Goal: Contribute content: Contribute content

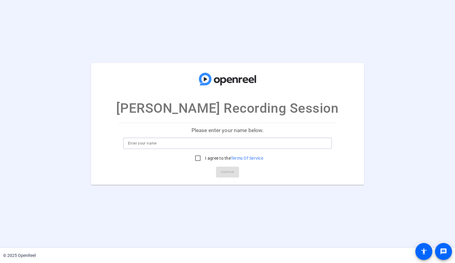
click at [261, 142] on input at bounding box center [227, 142] width 199 height 7
type input "ioana sullivan"
click at [201, 164] on div at bounding box center [198, 158] width 15 height 15
checkbox input "true"
click at [231, 172] on span "Continue" at bounding box center [227, 171] width 13 height 9
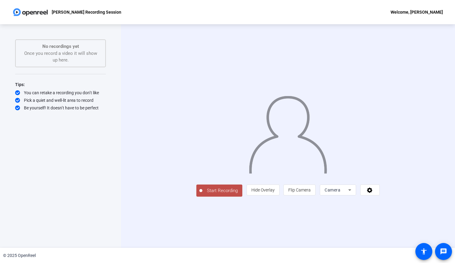
click at [196, 196] on button "Start Recording" at bounding box center [219, 190] width 46 height 12
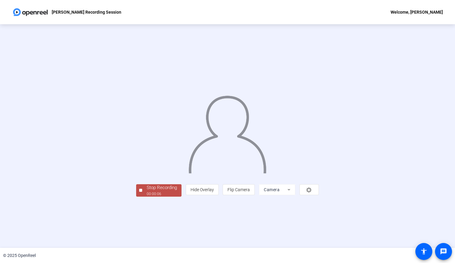
click at [142, 196] on span "Stop Recording 00:00:06" at bounding box center [161, 190] width 39 height 12
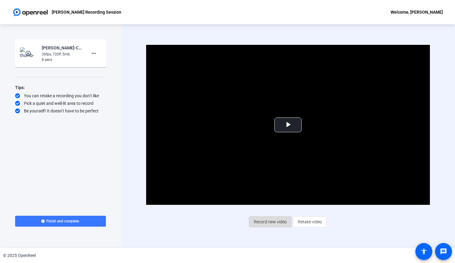
click at [278, 221] on span "Record new video" at bounding box center [270, 221] width 33 height 11
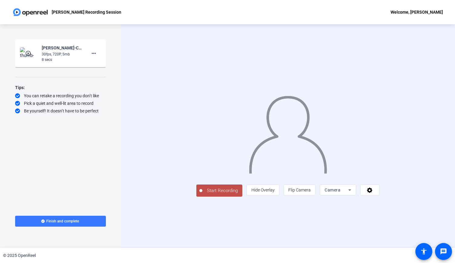
click at [202, 194] on span "Start Recording" at bounding box center [222, 190] width 40 height 7
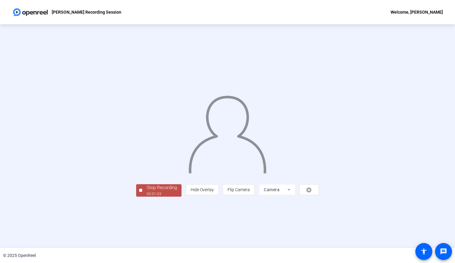
click at [147, 191] on div "Stop Recording" at bounding box center [162, 187] width 30 height 7
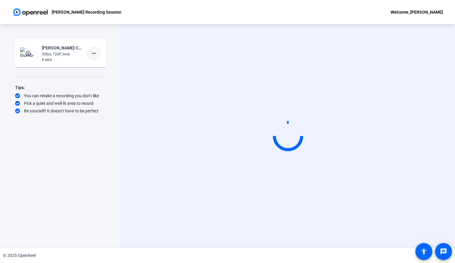
click at [95, 54] on mat-icon "more_horiz" at bounding box center [93, 53] width 7 height 7
click at [98, 65] on span "Delete clip" at bounding box center [103, 65] width 24 height 7
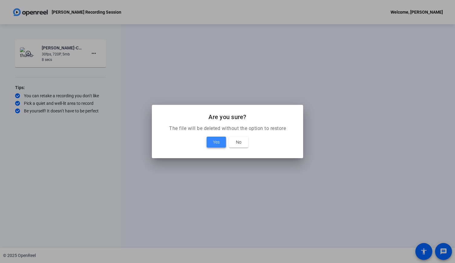
click at [216, 142] on span "Yes" at bounding box center [216, 141] width 7 height 7
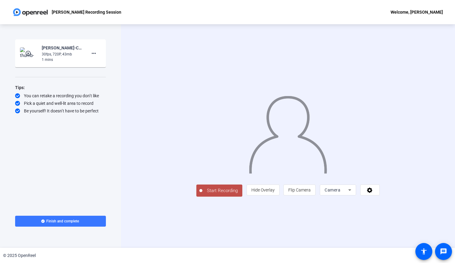
click at [202, 194] on span "Start Recording" at bounding box center [222, 190] width 40 height 7
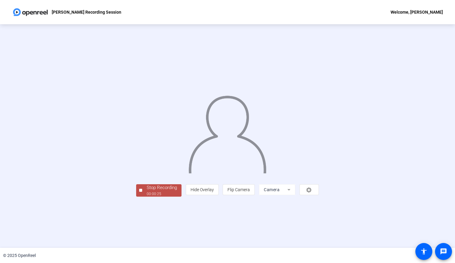
click at [147, 191] on div "Stop Recording" at bounding box center [162, 187] width 30 height 7
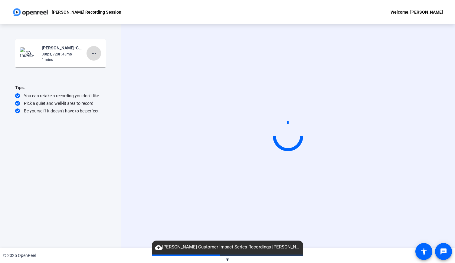
click at [94, 54] on mat-icon "more_horiz" at bounding box center [93, 53] width 7 height 7
click at [103, 68] on span "Delete clip" at bounding box center [103, 65] width 24 height 7
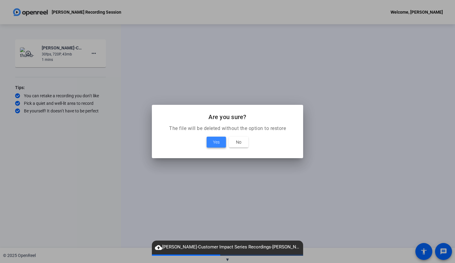
click at [219, 139] on span "Yes" at bounding box center [216, 141] width 7 height 7
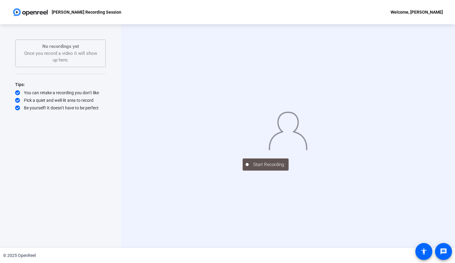
click at [243, 170] on div "Start Recording" at bounding box center [288, 163] width 91 height 13
click at [243, 152] on div at bounding box center [288, 126] width 91 height 51
click at [99, 227] on div "Start Recording No recordings yet Once you record a video it will show up here.…" at bounding box center [60, 135] width 91 height 193
click at [156, 227] on div "Start Recording" at bounding box center [288, 135] width 334 height 223
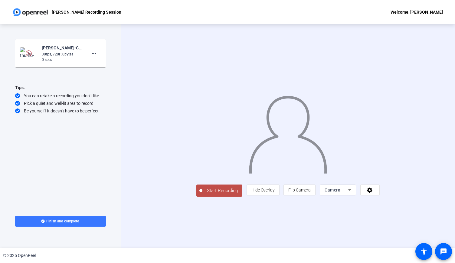
click at [202, 194] on span "Start Recording" at bounding box center [222, 190] width 40 height 7
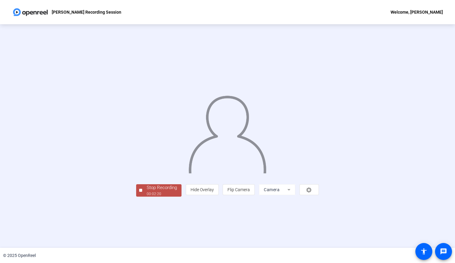
click at [147, 196] on div "00:02:20" at bounding box center [162, 193] width 30 height 5
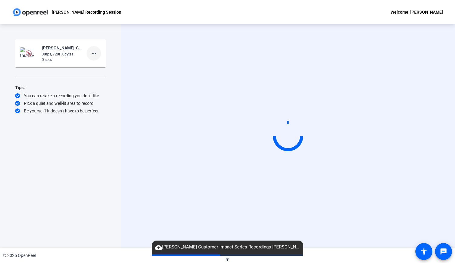
click at [96, 52] on mat-icon "more_horiz" at bounding box center [93, 53] width 7 height 7
click at [103, 67] on span "Delete clip" at bounding box center [103, 65] width 24 height 7
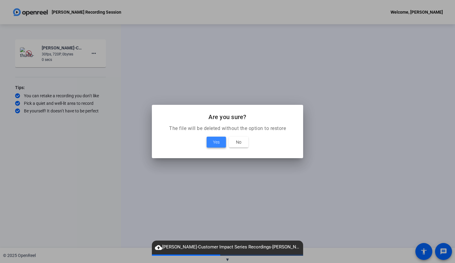
click at [217, 144] on span "Yes" at bounding box center [216, 141] width 7 height 7
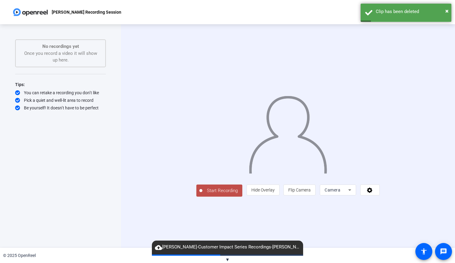
click at [202, 194] on span "Start Recording" at bounding box center [222, 190] width 40 height 7
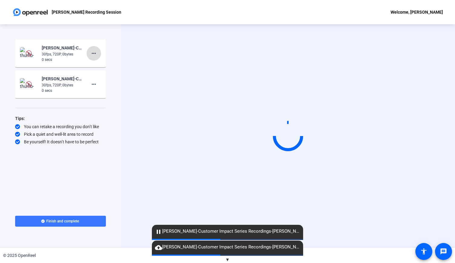
click at [96, 54] on mat-icon "more_horiz" at bounding box center [93, 53] width 7 height 7
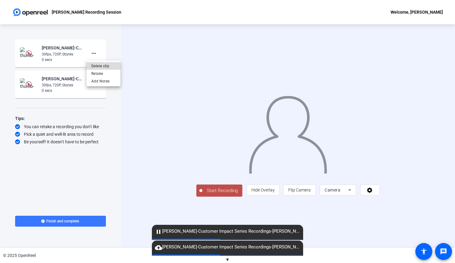
click at [103, 65] on span "Delete clip" at bounding box center [103, 65] width 24 height 7
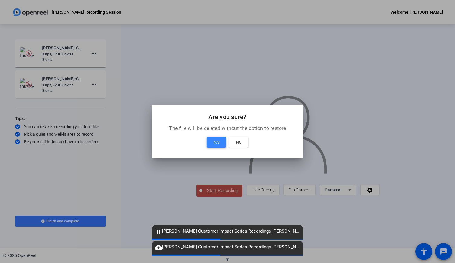
click at [214, 142] on span "Yes" at bounding box center [216, 141] width 7 height 7
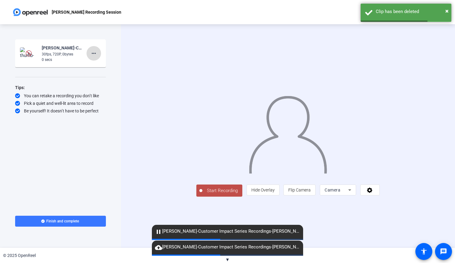
click at [92, 55] on mat-icon "more_horiz" at bounding box center [93, 53] width 7 height 7
click at [108, 64] on span "Delete clip" at bounding box center [103, 65] width 24 height 7
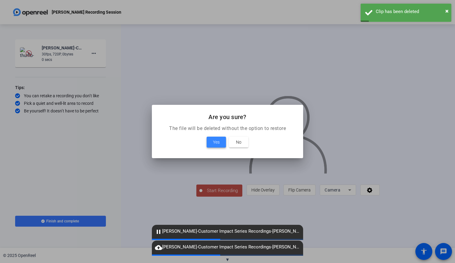
click at [217, 142] on span "Yes" at bounding box center [216, 141] width 7 height 7
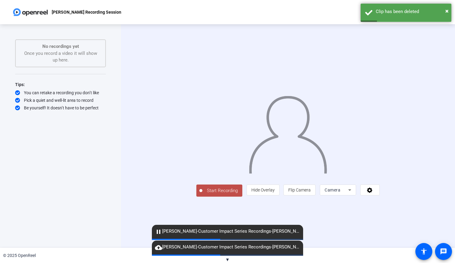
click at [202, 194] on span "Start Recording" at bounding box center [222, 190] width 40 height 7
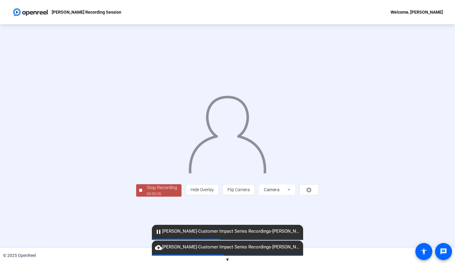
click at [147, 191] on div "Stop Recording" at bounding box center [162, 187] width 30 height 7
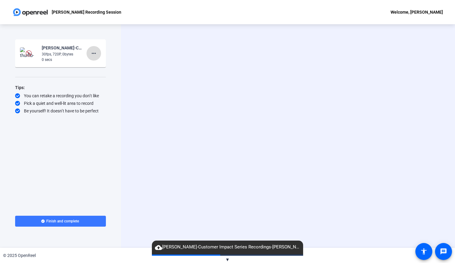
click at [92, 54] on mat-icon "more_horiz" at bounding box center [93, 53] width 7 height 7
click at [95, 66] on span "Delete clip" at bounding box center [103, 65] width 24 height 7
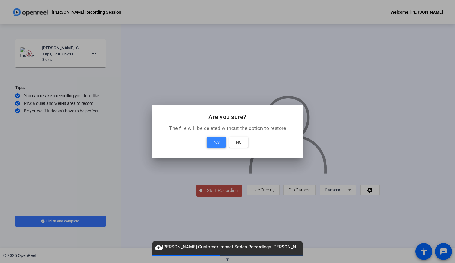
click at [215, 140] on span "Yes" at bounding box center [216, 141] width 7 height 7
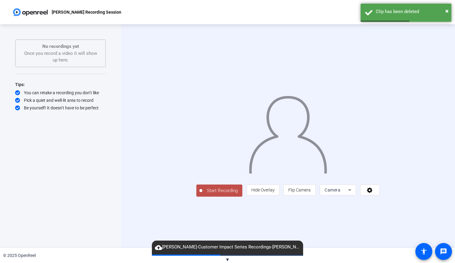
click at [196, 196] on button "Start Recording" at bounding box center [219, 190] width 46 height 12
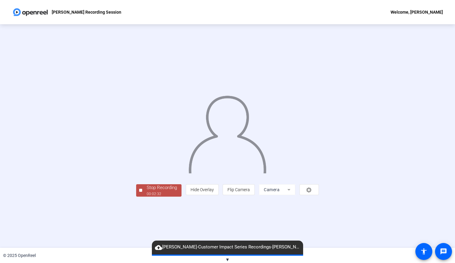
click at [142, 196] on span "Stop Recording 00:02:32" at bounding box center [161, 190] width 39 height 12
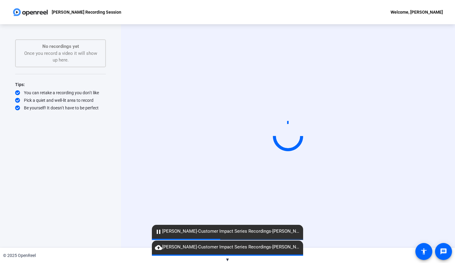
click at [228, 258] on span "▼" at bounding box center [227, 258] width 5 height 5
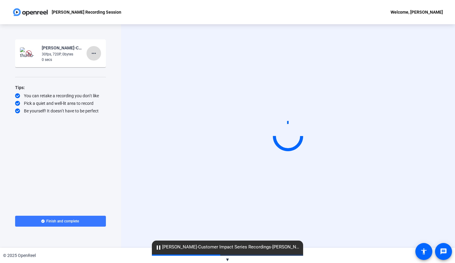
click at [94, 54] on mat-icon "more_horiz" at bounding box center [93, 53] width 7 height 7
click at [102, 65] on span "Delete clip" at bounding box center [103, 65] width 24 height 7
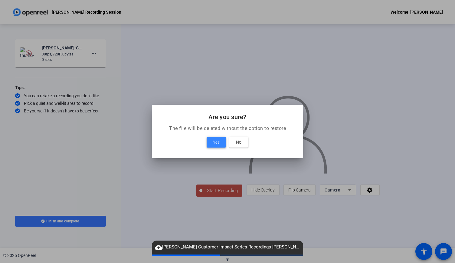
click at [215, 144] on span "Yes" at bounding box center [216, 141] width 7 height 7
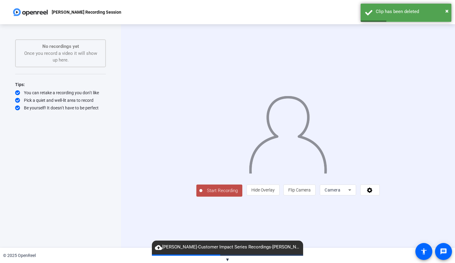
click at [196, 196] on button "Start Recording" at bounding box center [219, 190] width 46 height 12
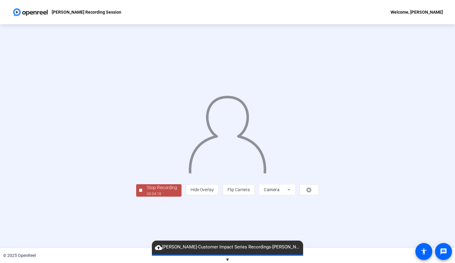
click at [147, 196] on div "00:04:18" at bounding box center [162, 193] width 30 height 5
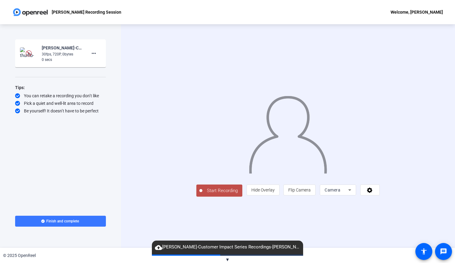
click at [202, 194] on span "Start Recording" at bounding box center [222, 190] width 40 height 7
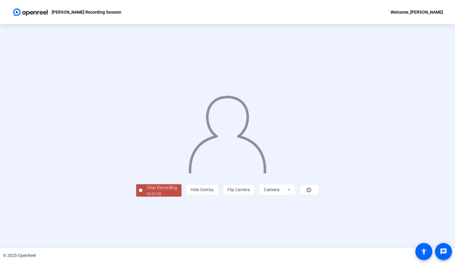
click at [147, 191] on div "Stop Recording" at bounding box center [162, 187] width 30 height 7
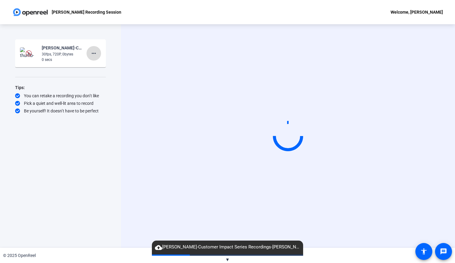
click at [93, 52] on mat-icon "more_horiz" at bounding box center [93, 53] width 7 height 7
click at [71, 171] on div at bounding box center [227, 131] width 455 height 263
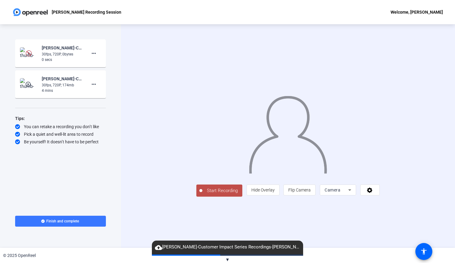
click at [202, 194] on span "Start Recording" at bounding box center [222, 190] width 40 height 7
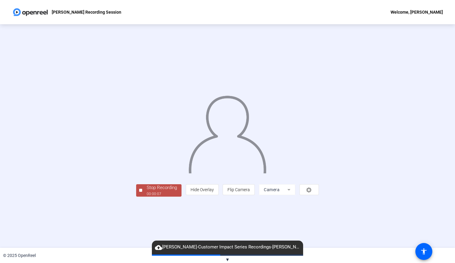
click at [147, 196] on div "00:00:07" at bounding box center [162, 193] width 30 height 5
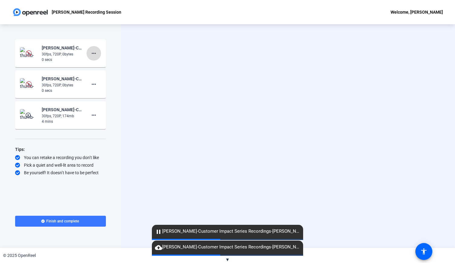
click at [93, 54] on mat-icon "more_horiz" at bounding box center [93, 53] width 7 height 7
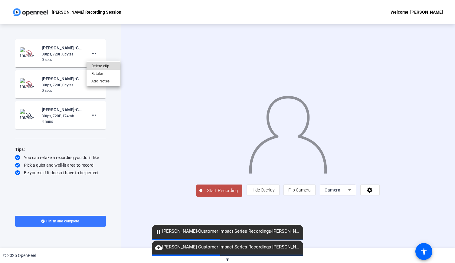
click at [100, 66] on span "Delete clip" at bounding box center [103, 65] width 24 height 7
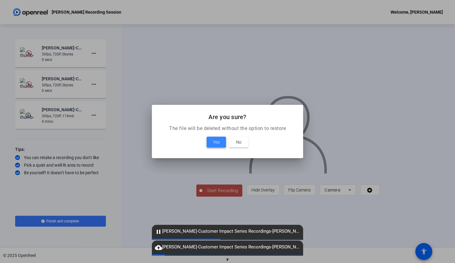
click at [215, 142] on span "Yes" at bounding box center [216, 141] width 7 height 7
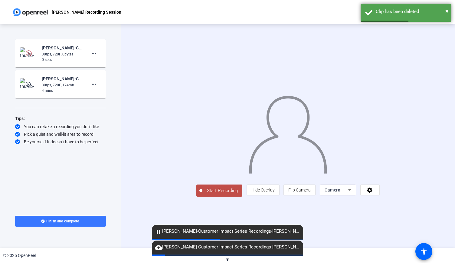
click at [202, 194] on span "Start Recording" at bounding box center [222, 190] width 40 height 7
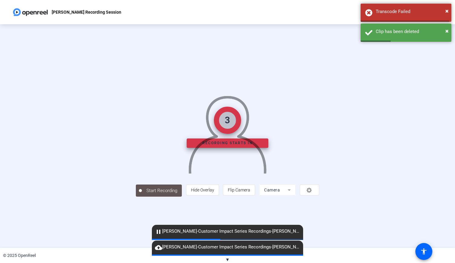
click at [179, 178] on div at bounding box center [227, 126] width 183 height 103
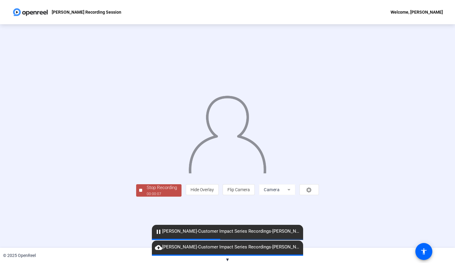
click at [147, 196] on div "00:00:07" at bounding box center [162, 193] width 30 height 5
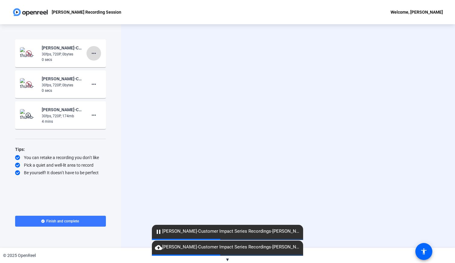
click at [94, 53] on mat-icon "more_horiz" at bounding box center [93, 53] width 7 height 7
click at [99, 65] on span "Delete clip" at bounding box center [103, 65] width 24 height 7
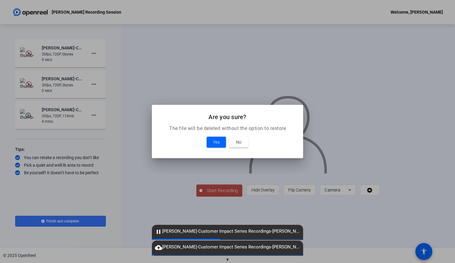
click at [220, 151] on mat-dialog-content "The file will be deleted without the option to restore Yes No" at bounding box center [227, 141] width 151 height 33
click at [219, 143] on span "Yes" at bounding box center [216, 141] width 7 height 7
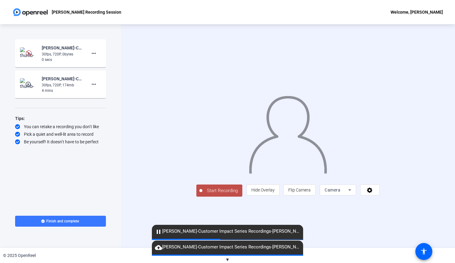
click at [202, 194] on span "Start Recording" at bounding box center [222, 190] width 40 height 7
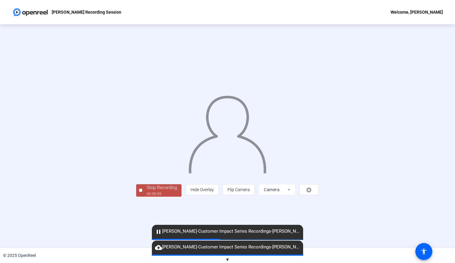
click at [147, 191] on div "Stop Recording" at bounding box center [162, 187] width 30 height 7
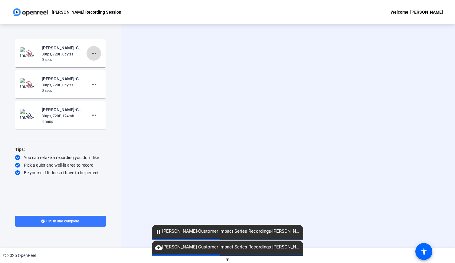
click at [97, 55] on span at bounding box center [94, 53] width 15 height 15
click at [108, 65] on span "Delete clip" at bounding box center [103, 65] width 24 height 7
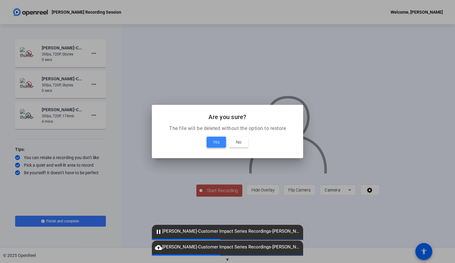
click at [218, 139] on span "Yes" at bounding box center [216, 141] width 7 height 7
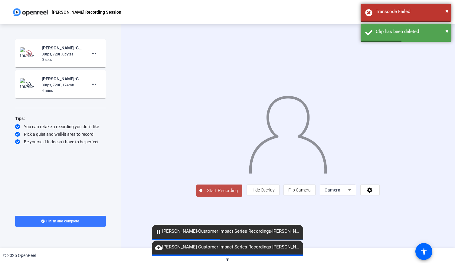
click at [202, 194] on span "Start Recording" at bounding box center [222, 190] width 40 height 7
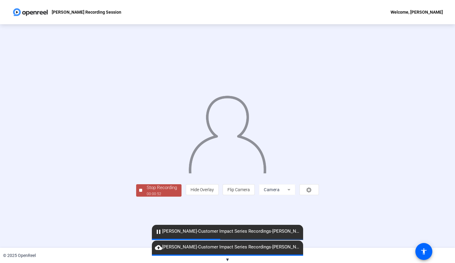
click at [147, 191] on div "Stop Recording" at bounding box center [162, 187] width 30 height 7
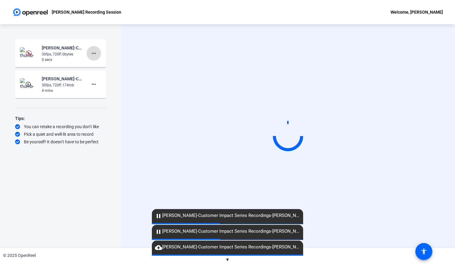
click at [92, 54] on mat-icon "more_horiz" at bounding box center [93, 53] width 7 height 7
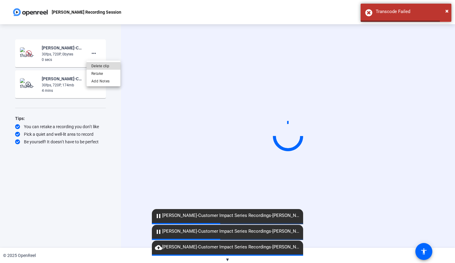
click at [102, 66] on span "Delete clip" at bounding box center [103, 65] width 24 height 7
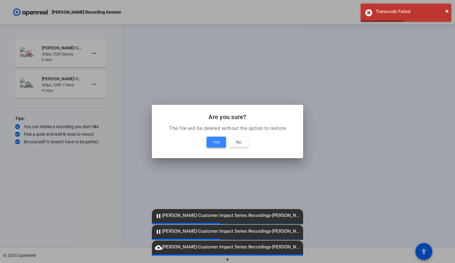
click at [218, 142] on span "Yes" at bounding box center [216, 141] width 7 height 7
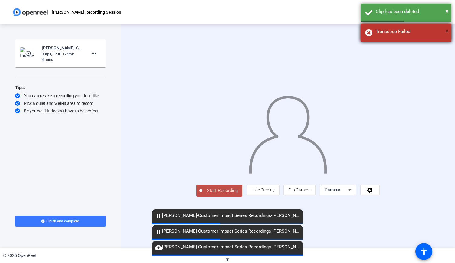
click at [447, 32] on span "×" at bounding box center [446, 30] width 3 height 7
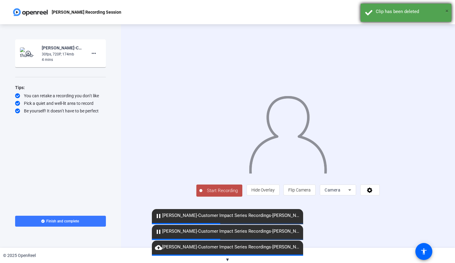
click at [448, 13] on span "×" at bounding box center [446, 10] width 3 height 7
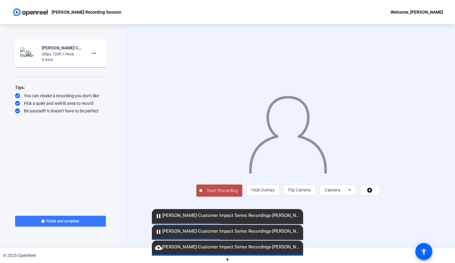
click at [199, 192] on div at bounding box center [200, 190] width 3 height 3
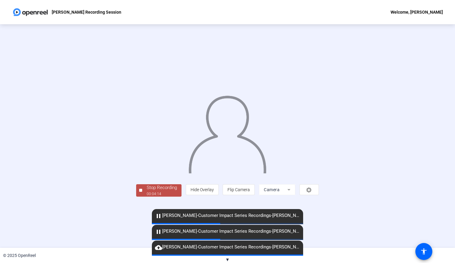
click at [147, 196] on div "00:04:14" at bounding box center [162, 193] width 30 height 5
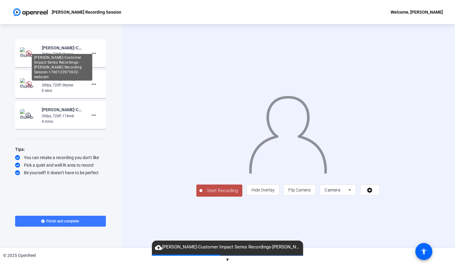
click at [59, 50] on div "[PERSON_NAME]-Customer Impact Series Recordings-[PERSON_NAME] Recording Session…" at bounding box center [62, 47] width 41 height 7
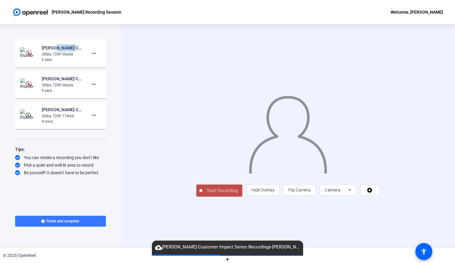
click at [59, 50] on div "[PERSON_NAME]-Customer Impact Series Recordings-[PERSON_NAME] Recording Session…" at bounding box center [62, 47] width 41 height 7
click at [46, 62] on div "0 secs" at bounding box center [62, 59] width 41 height 5
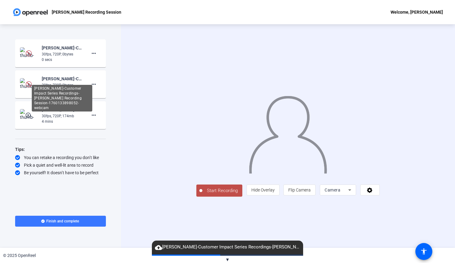
click at [50, 81] on div "[PERSON_NAME]-Customer Impact Series Recordings-[PERSON_NAME] Recording Session…" at bounding box center [62, 78] width 41 height 7
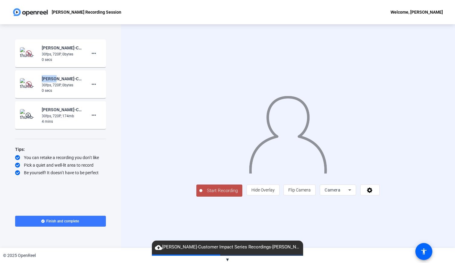
click at [50, 81] on div "[PERSON_NAME]-Customer Impact Series Recordings-[PERSON_NAME] Recording Session…" at bounding box center [62, 78] width 41 height 7
click at [50, 81] on div "ioana sullivan-Customer Impact Series Recordings-Ioana Sullivan Recording Sessi…" at bounding box center [62, 78] width 41 height 7
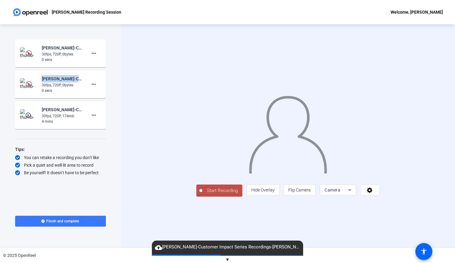
click at [50, 81] on div "ioana sullivan-Customer Impact Series Recordings-Ioana Sullivan Recording Sessi…" at bounding box center [62, 78] width 41 height 7
click at [32, 116] on mat-icon "play_circle_outline" at bounding box center [28, 115] width 7 height 6
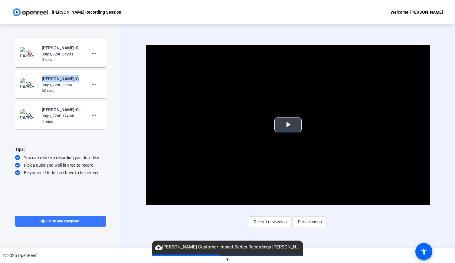
click at [288, 125] on span "Video Player" at bounding box center [288, 125] width 0 height 0
click at [23, 52] on img at bounding box center [29, 53] width 18 height 12
click at [94, 84] on mat-icon "more_horiz" at bounding box center [93, 83] width 7 height 7
click at [103, 97] on span "Delete clip" at bounding box center [103, 96] width 24 height 7
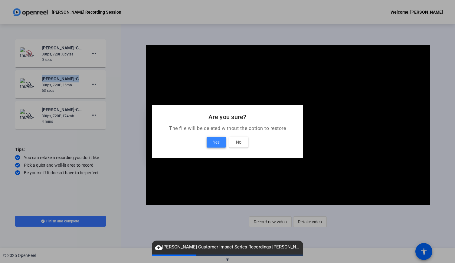
click at [218, 142] on span "Yes" at bounding box center [216, 141] width 7 height 7
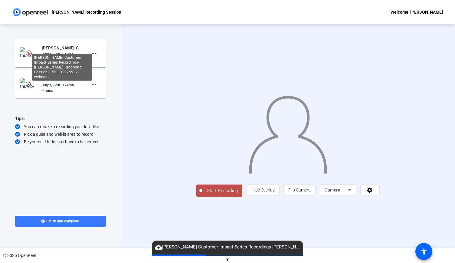
click at [56, 50] on div "[PERSON_NAME]-Customer Impact Series Recordings-[PERSON_NAME] Recording Session…" at bounding box center [62, 47] width 41 height 7
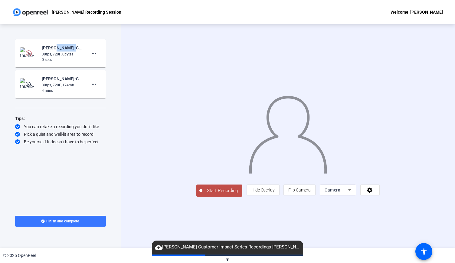
click at [56, 50] on div "[PERSON_NAME]-Customer Impact Series Recordings-[PERSON_NAME] Recording Session…" at bounding box center [62, 47] width 41 height 7
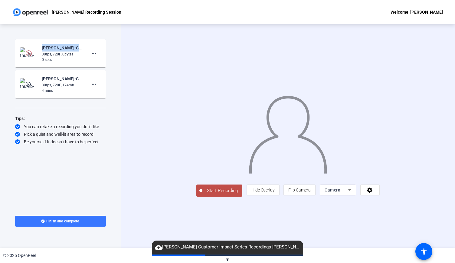
click at [31, 57] on img at bounding box center [29, 53] width 18 height 12
click at [29, 52] on img at bounding box center [29, 53] width 6 height 6
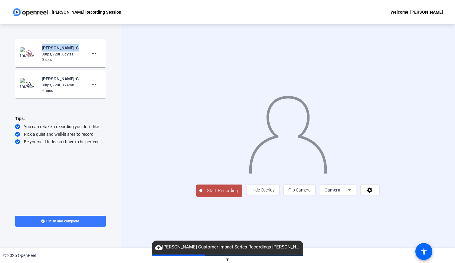
click at [29, 52] on img at bounding box center [29, 53] width 6 height 6
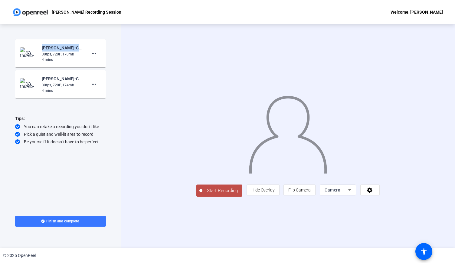
click at [27, 54] on mat-icon "play_circle_outline" at bounding box center [28, 53] width 7 height 6
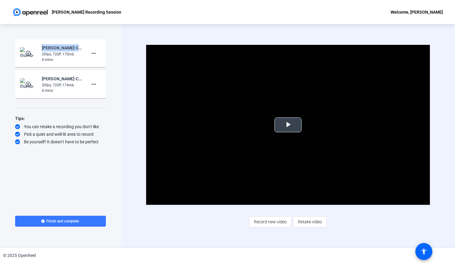
click at [288, 125] on span "Video Player" at bounding box center [288, 125] width 0 height 0
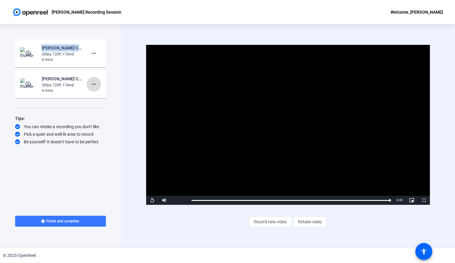
click at [93, 85] on mat-icon "more_horiz" at bounding box center [93, 83] width 7 height 7
click at [95, 98] on span "Delete clip" at bounding box center [103, 96] width 24 height 7
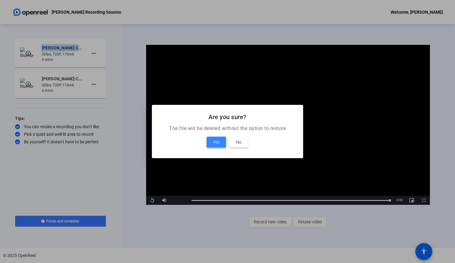
click at [219, 143] on span "Yes" at bounding box center [216, 141] width 7 height 7
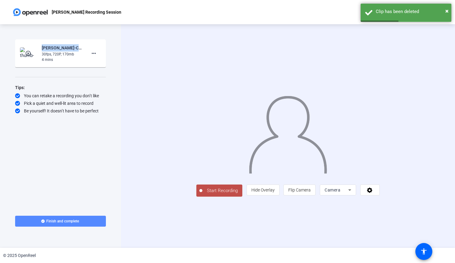
click at [57, 218] on span "Finish and complete" at bounding box center [62, 220] width 33 height 5
